Goal: Find specific page/section: Find specific page/section

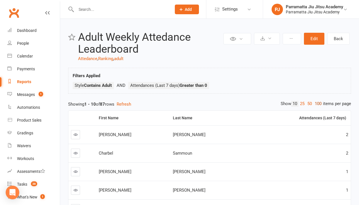
click at [317, 103] on link "100" at bounding box center [319, 104] width 10 height 6
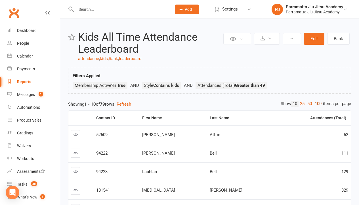
click at [317, 103] on link "100" at bounding box center [319, 104] width 10 height 6
